Goal: Information Seeking & Learning: Learn about a topic

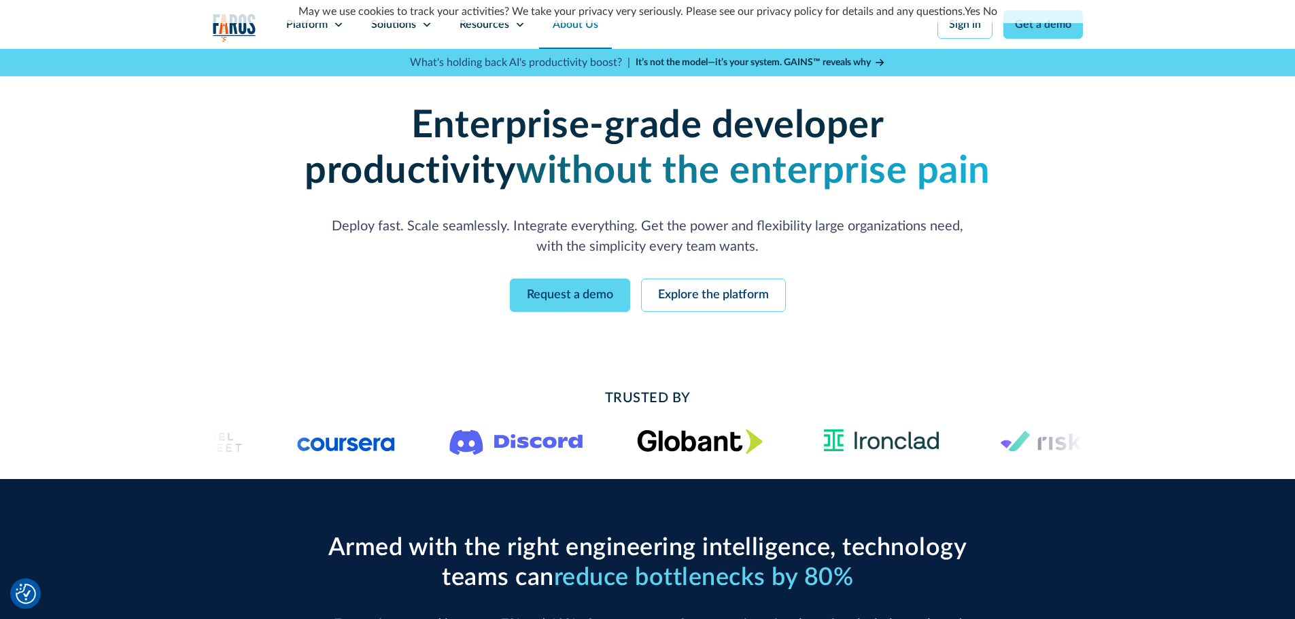
click at [588, 32] on link "About Us" at bounding box center [575, 24] width 73 height 49
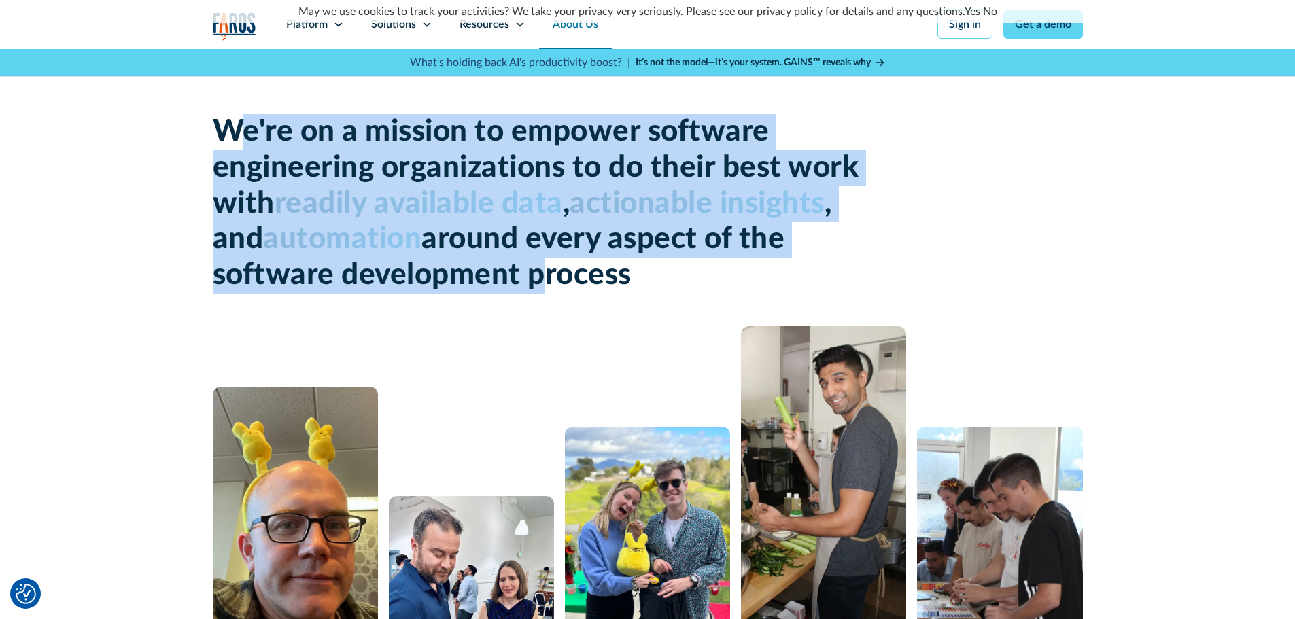
drag, startPoint x: 245, startPoint y: 138, endPoint x: 566, endPoint y: 292, distance: 356.5
click at [550, 284] on h1 "We're on a mission to empower software engineering organizations to do their be…" at bounding box center [539, 203] width 652 height 179
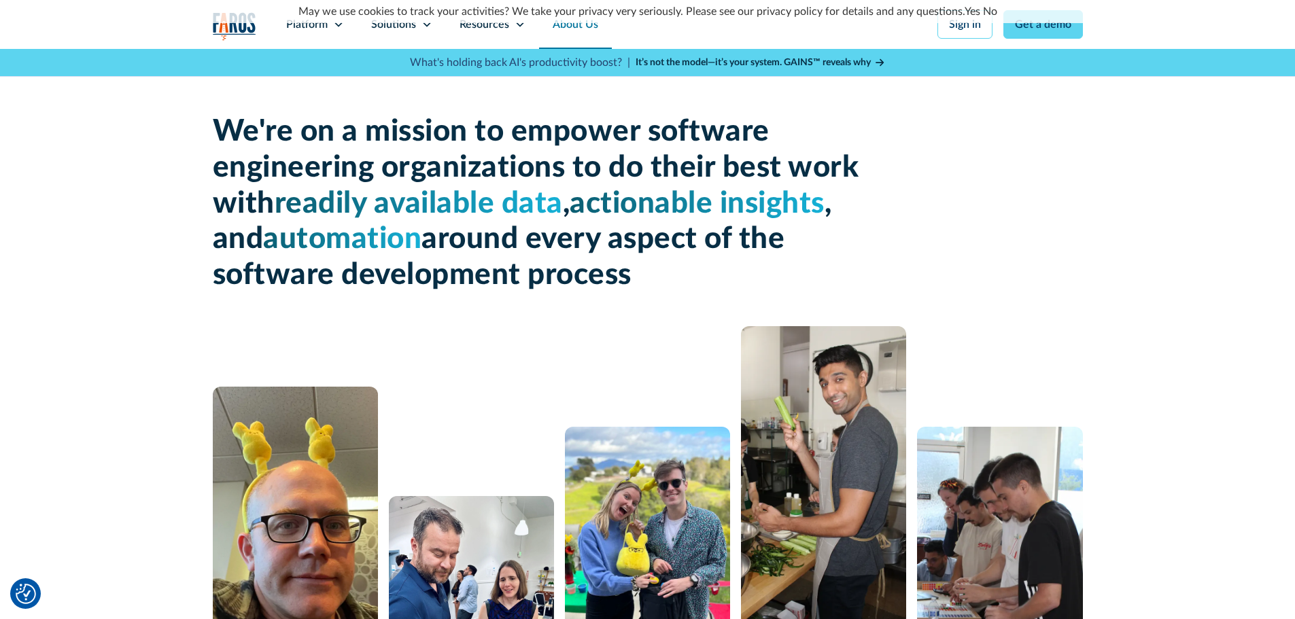
click at [690, 289] on h1 "We're on a mission to empower software engineering organizations to do their be…" at bounding box center [539, 203] width 652 height 179
click at [420, 28] on div "Solutions" at bounding box center [401, 24] width 88 height 49
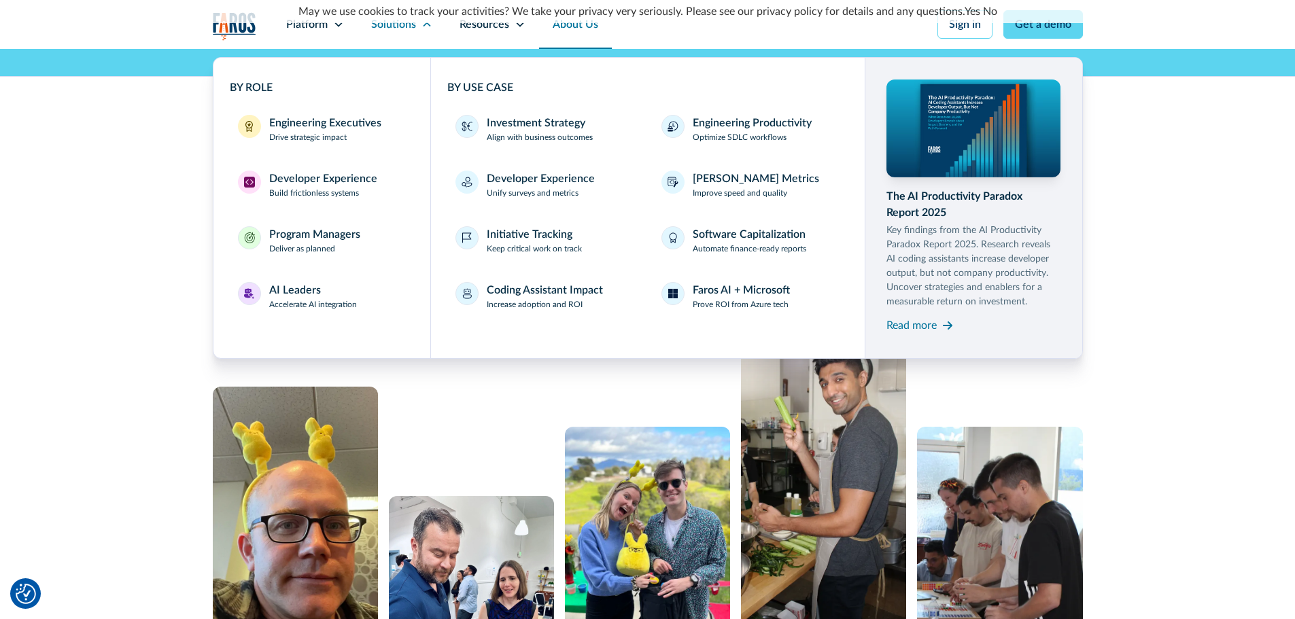
click at [1253, 193] on div "We're on a mission to empower software engineering organizations to do their be…" at bounding box center [647, 388] width 1295 height 678
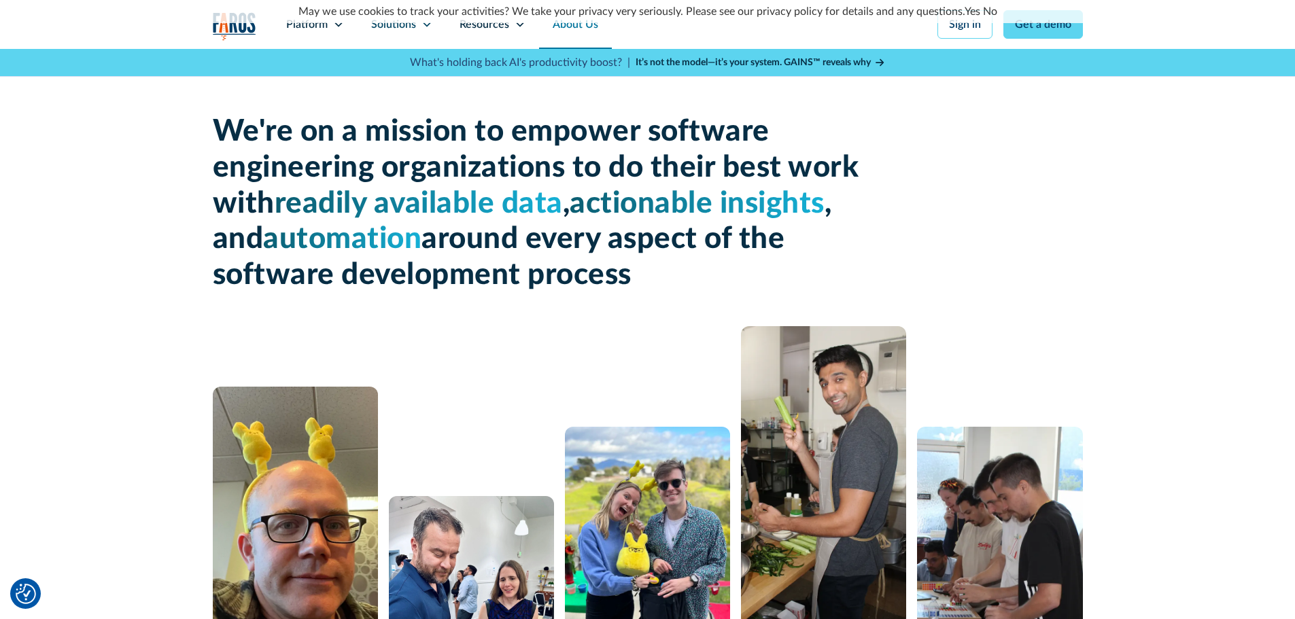
click at [1248, 199] on div "We're on a mission to empower software engineering organizations to do their be…" at bounding box center [647, 388] width 1295 height 678
